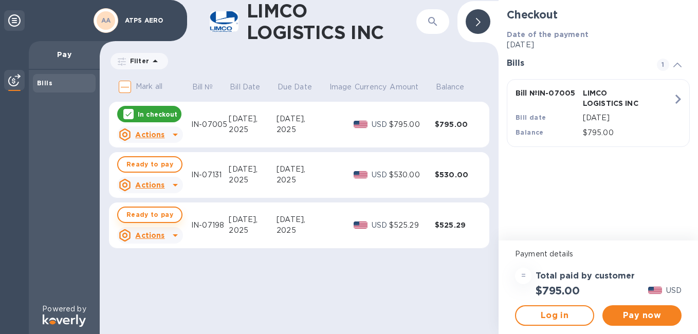
click at [157, 213] on span "Ready to pay" at bounding box center [149, 215] width 47 height 12
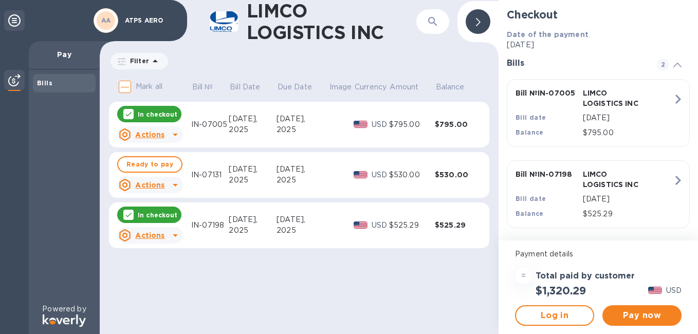
click at [132, 108] on div "In checkout" at bounding box center [149, 114] width 64 height 16
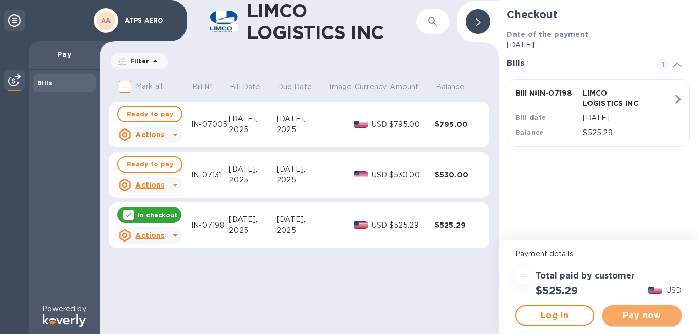
click at [499, 314] on span "Pay now" at bounding box center [642, 316] width 63 height 12
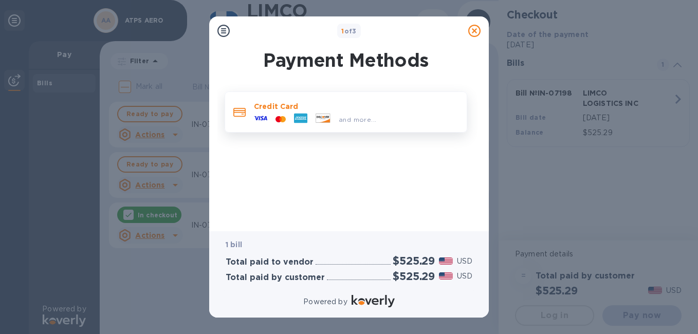
click at [322, 110] on div "Credit Card and more..." at bounding box center [356, 112] width 213 height 30
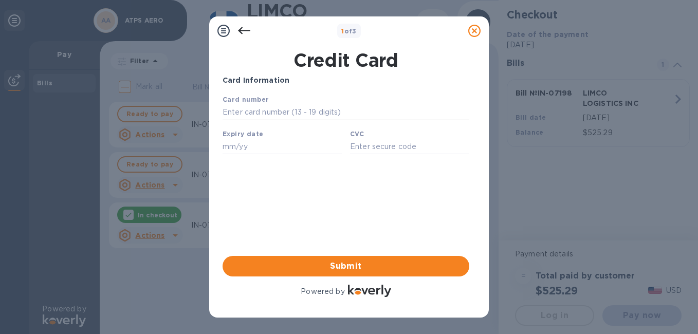
click at [267, 113] on input "text" at bounding box center [346, 112] width 247 height 15
paste input "[CREDIT_CARD_NUMBER]"
click at [242, 113] on input "[CREDIT_CARD_NUMBER]" at bounding box center [346, 112] width 247 height 15
type input "[CREDIT_CARD_NUMBER]"
click at [241, 152] on input "text" at bounding box center [282, 146] width 119 height 15
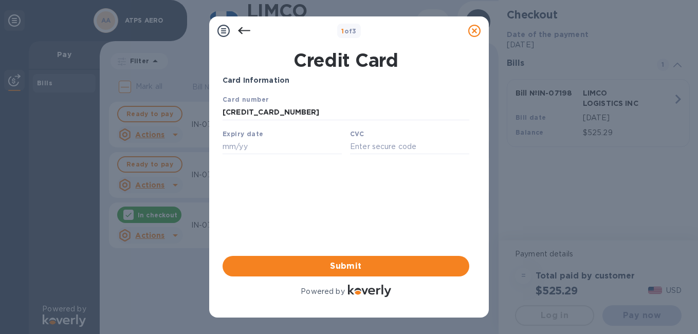
paste input "02/29"
type input "02/29"
paste input "469"
type input "469"
click at [354, 263] on span "Submit" at bounding box center [346, 266] width 230 height 12
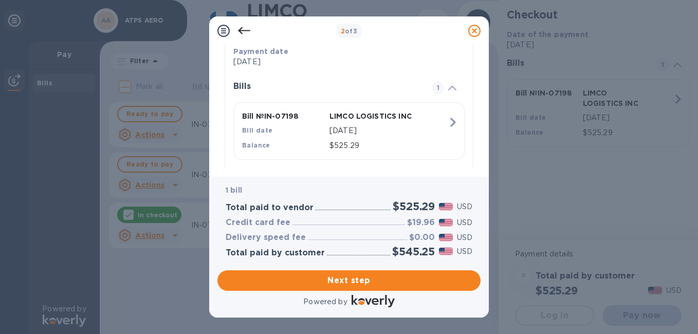
scroll to position [228, 0]
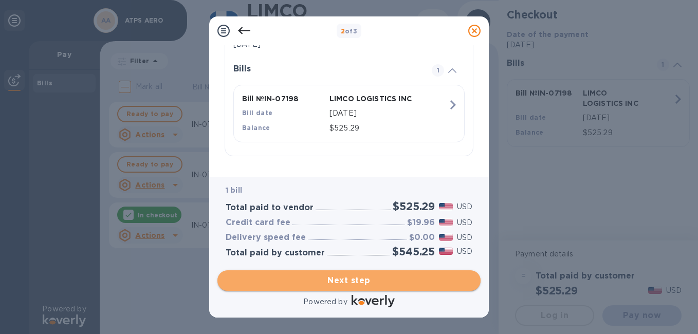
click at [377, 285] on span "Next step" at bounding box center [349, 281] width 247 height 12
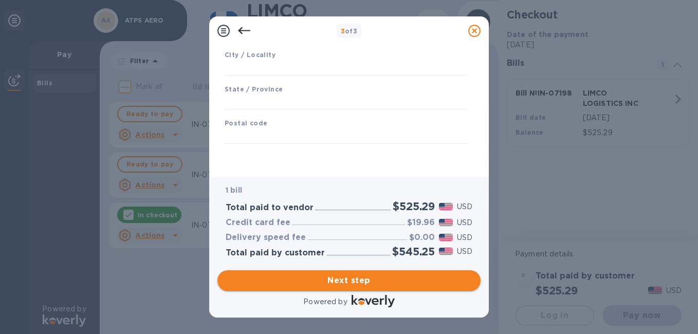
scroll to position [171, 0]
click at [250, 70] on input "text" at bounding box center [346, 67] width 243 height 15
click at [255, 142] on input "text" at bounding box center [346, 136] width 243 height 15
type input "80000"
click at [250, 101] on input "text" at bounding box center [346, 102] width 243 height 15
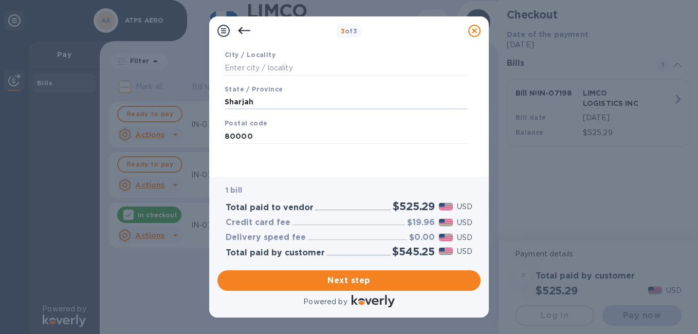
drag, startPoint x: 257, startPoint y: 103, endPoint x: 214, endPoint y: 101, distance: 43.2
click at [214, 101] on div "Business Information Legal business name Please provide the legal name that app…" at bounding box center [349, 111] width 280 height 132
type input "[GEOGRAPHIC_DATA]"
click at [249, 60] on input "text" at bounding box center [346, 67] width 243 height 15
type input "Sharjah"
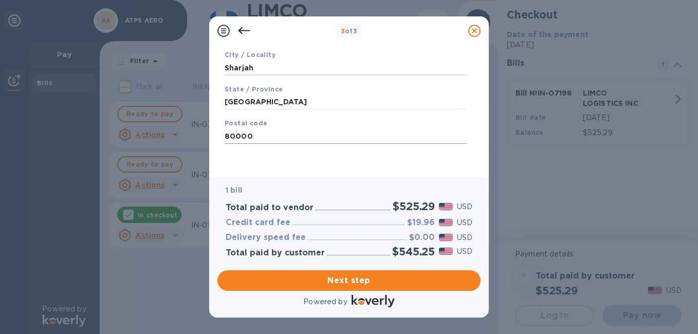
click at [278, 137] on input "80000" at bounding box center [346, 136] width 243 height 15
type input "8000"
click at [310, 282] on span "Next step" at bounding box center [349, 281] width 247 height 12
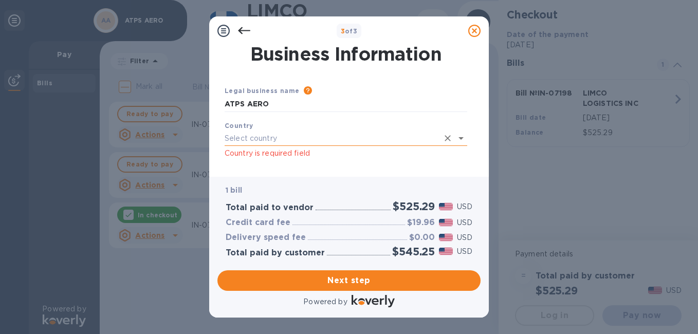
click at [373, 141] on input "text" at bounding box center [332, 138] width 214 height 15
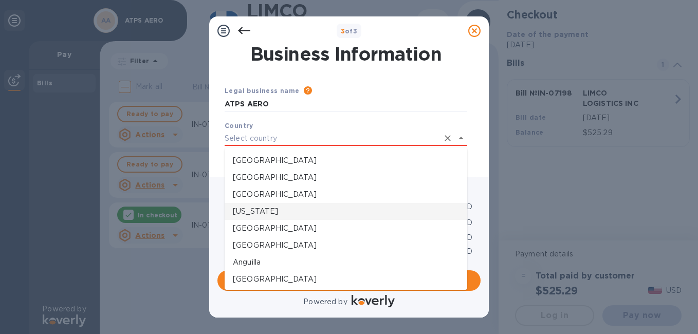
type input "i"
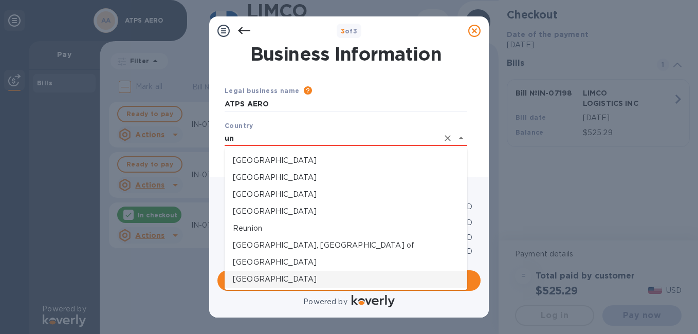
click at [302, 280] on p "[GEOGRAPHIC_DATA]" at bounding box center [346, 279] width 226 height 11
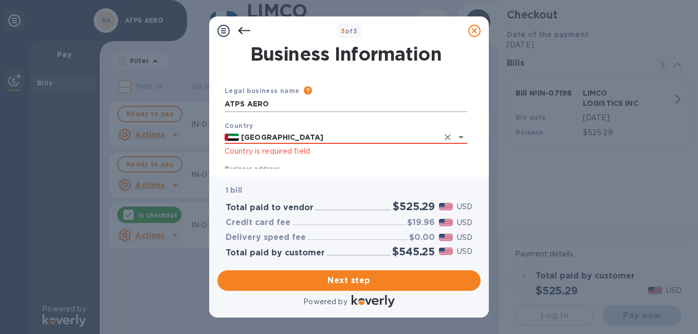
type input "[GEOGRAPHIC_DATA]"
click at [258, 112] on input "ATPS AERO" at bounding box center [346, 104] width 243 height 15
click at [278, 107] on input "ATPS AERO" at bounding box center [346, 104] width 243 height 15
paste input "ircraft Technical Part & Services"
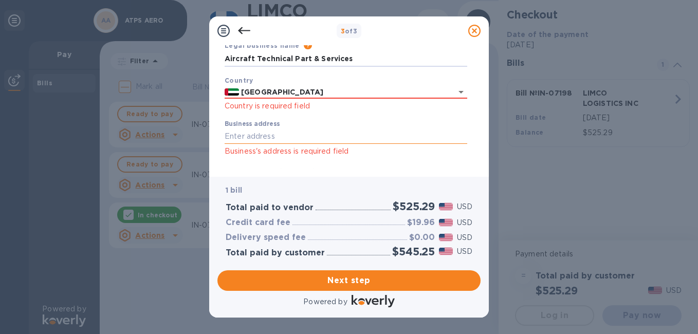
type input "Aircraft Technical Part & Services"
drag, startPoint x: 267, startPoint y: 134, endPoint x: 279, endPoint y: 140, distance: 12.9
click at [267, 134] on input "Business address" at bounding box center [346, 136] width 243 height 15
paste input "Saif Office Q1-03-048/C"
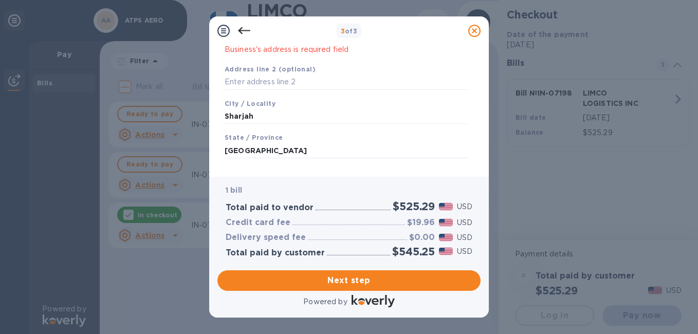
scroll to position [195, 0]
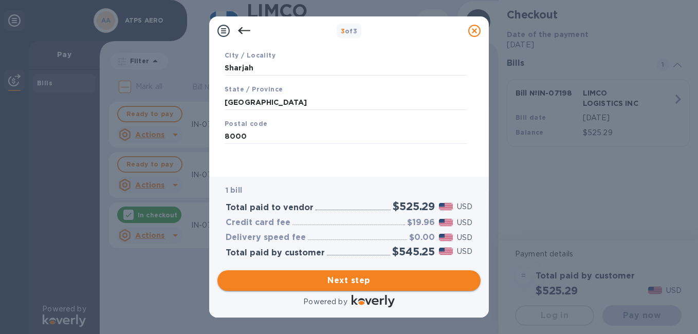
type input "Saif Office Q1-03-048/C"
click at [363, 280] on span "Next step" at bounding box center [349, 281] width 247 height 12
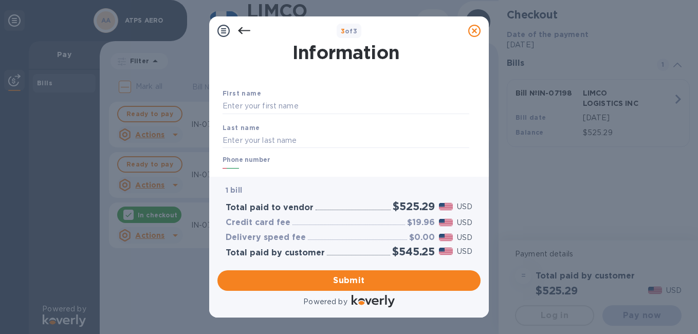
scroll to position [21, 0]
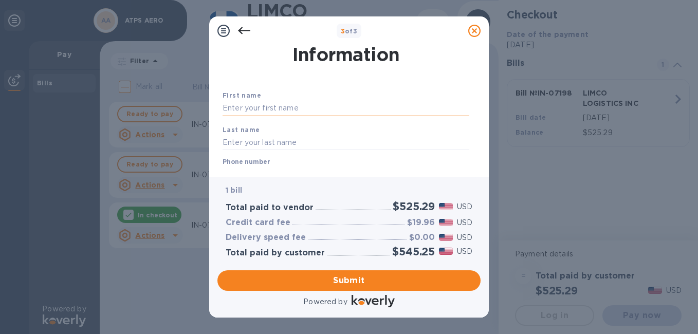
click at [301, 112] on input "text" at bounding box center [346, 108] width 247 height 15
click at [292, 110] on input "text" at bounding box center [346, 108] width 247 height 15
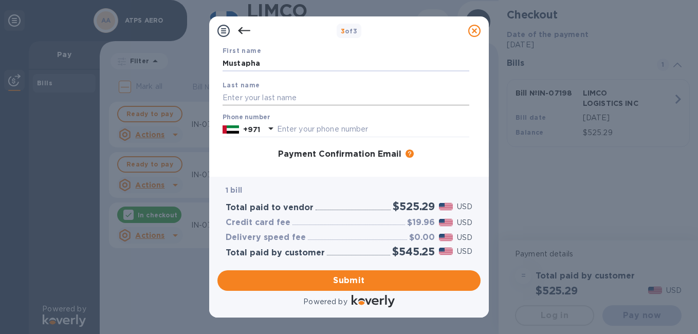
scroll to position [66, 0]
type input "Mustapha"
click at [257, 93] on input "text" at bounding box center [346, 96] width 247 height 15
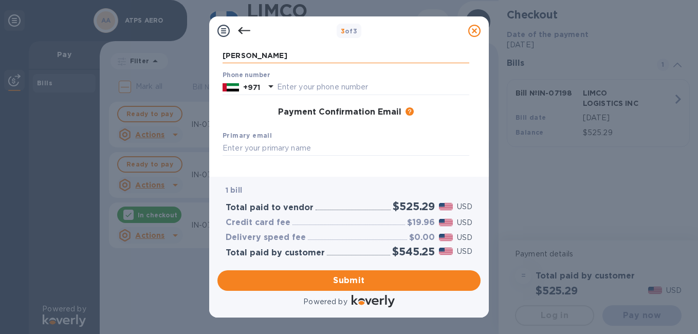
scroll to position [108, 0]
type input "[PERSON_NAME]"
click at [287, 82] on input "text" at bounding box center [373, 86] width 192 height 15
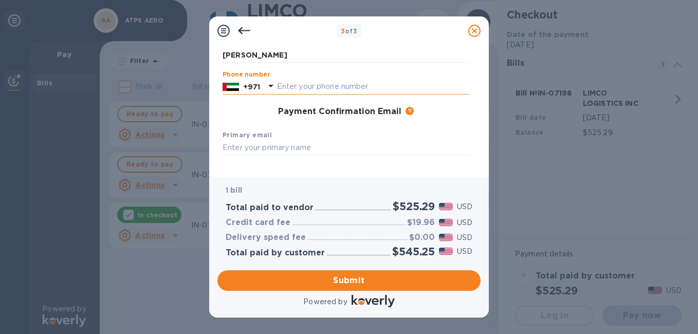
paste input "581021217"
type input "581021217"
click at [259, 129] on div "Primary email" at bounding box center [346, 142] width 255 height 34
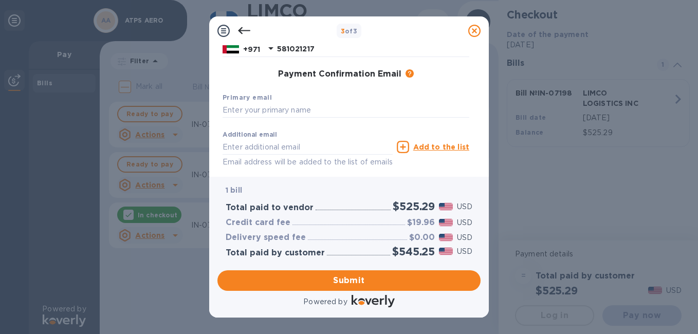
scroll to position [147, 0]
click at [260, 113] on input "text" at bounding box center [346, 109] width 247 height 15
paste input "[EMAIL_ADDRESS][DOMAIN_NAME]"
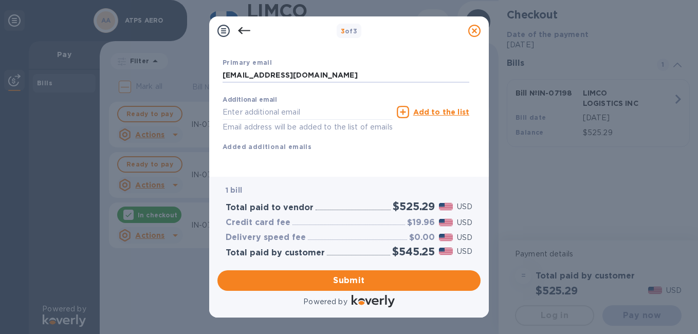
scroll to position [193, 0]
type input "[EMAIL_ADDRESS][DOMAIN_NAME]"
click at [445, 148] on div "First name [PERSON_NAME] Last name [PERSON_NAME] Phone number [PHONE_NUMBER] Pa…" at bounding box center [346, 49] width 247 height 239
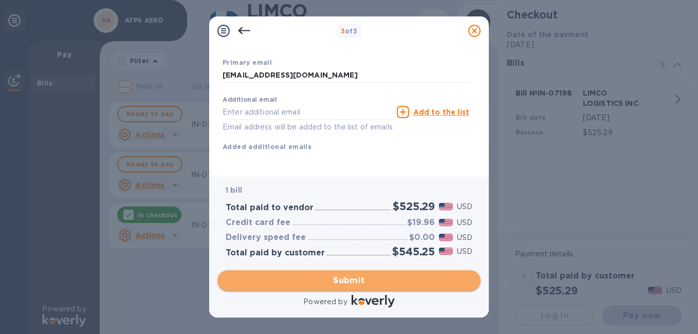
click at [363, 281] on span "Submit" at bounding box center [349, 281] width 247 height 12
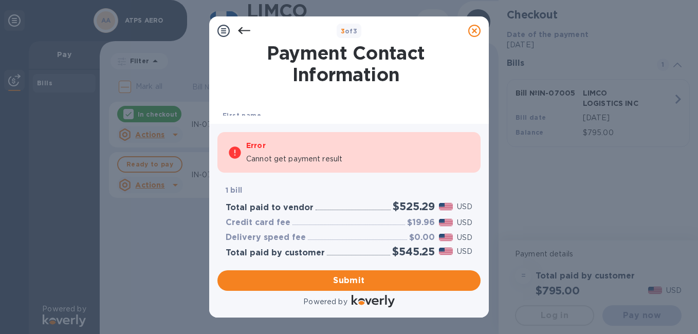
scroll to position [0, 0]
click at [469, 136] on div "Error Cannot get payment result" at bounding box center [358, 152] width 224 height 33
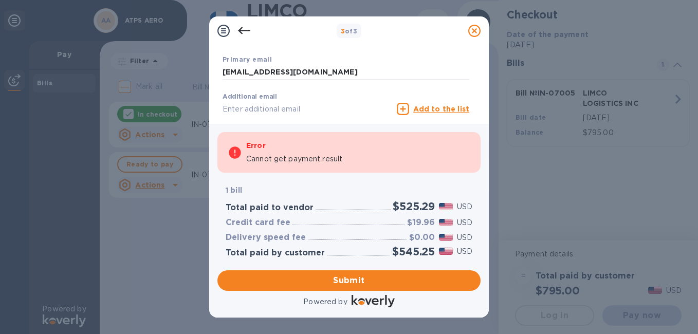
scroll to position [185, 0]
drag, startPoint x: 243, startPoint y: 71, endPoint x: 190, endPoint y: 70, distance: 53.5
click at [190, 70] on div "3 of 3 Payment Contact Information First name [PERSON_NAME] Last name [PERSON_N…" at bounding box center [349, 167] width 698 height 334
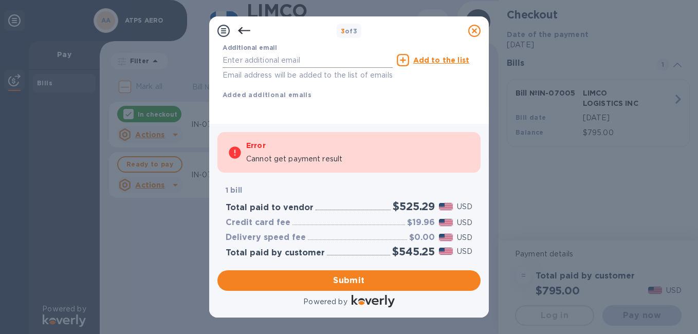
scroll to position [246, 0]
type input "[EMAIL_ADDRESS][DOMAIN_NAME]"
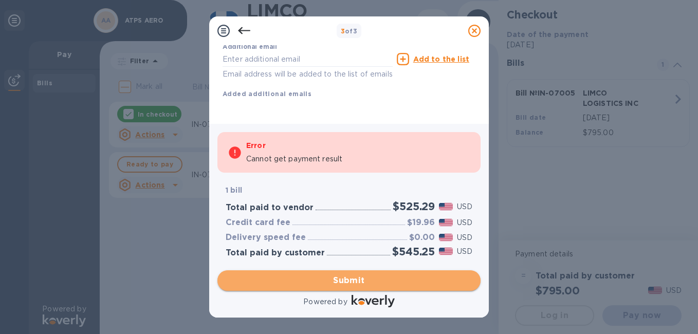
click at [342, 278] on span "Submit" at bounding box center [349, 281] width 247 height 12
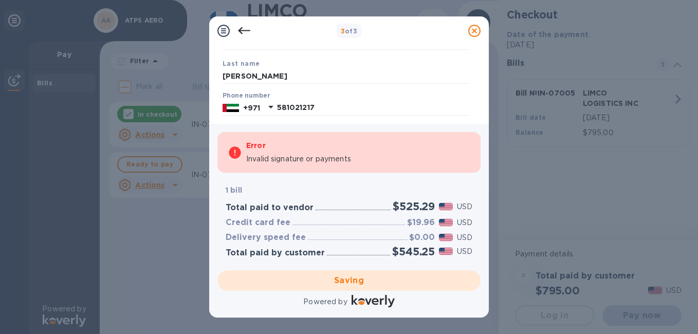
scroll to position [0, 0]
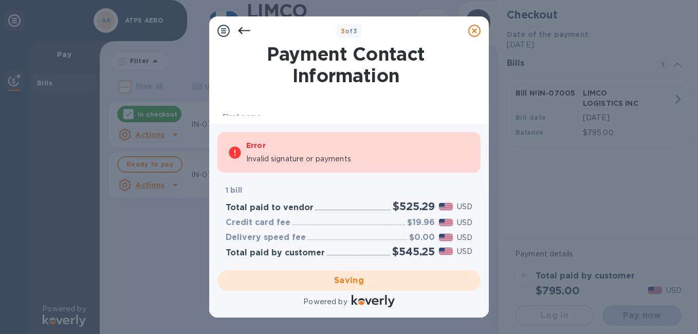
click at [243, 29] on icon at bounding box center [244, 31] width 12 height 12
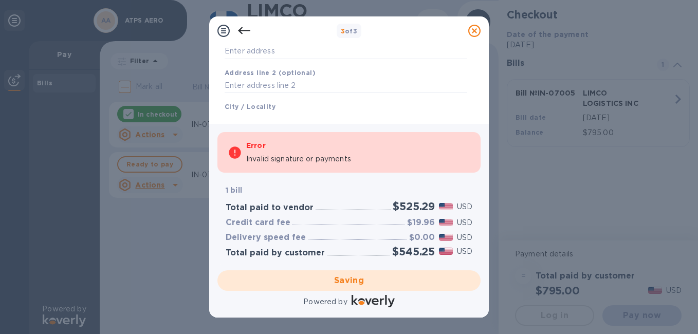
scroll to position [224, 0]
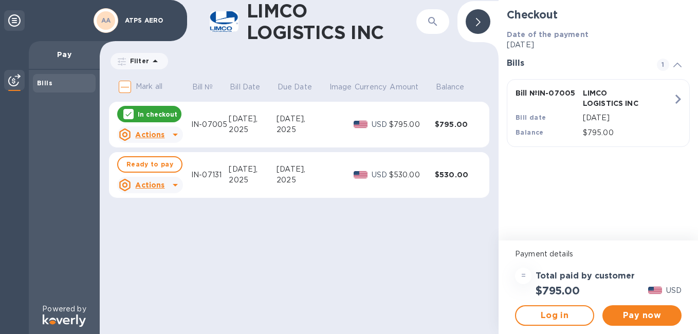
click at [296, 278] on div "LIMCO LOGISTICS INC ​ Filter Amount Mark all Bill № Bill Date Due Date Image Cu…" at bounding box center [299, 167] width 399 height 334
click at [485, 229] on div "LIMCO LOGISTICS INC ​ Filter Amount Mark all Bill № Bill Date Due Date Image Cu…" at bounding box center [299, 167] width 399 height 334
